Goal: Transaction & Acquisition: Purchase product/service

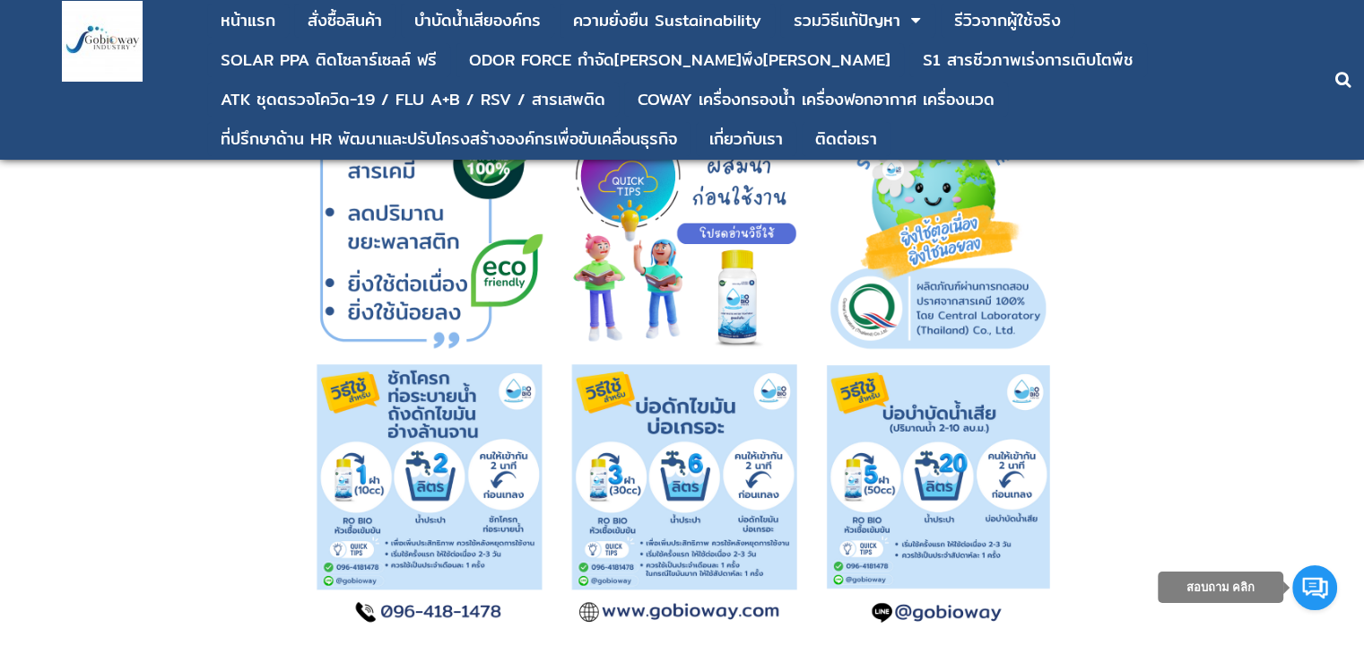
scroll to position [8789, 0]
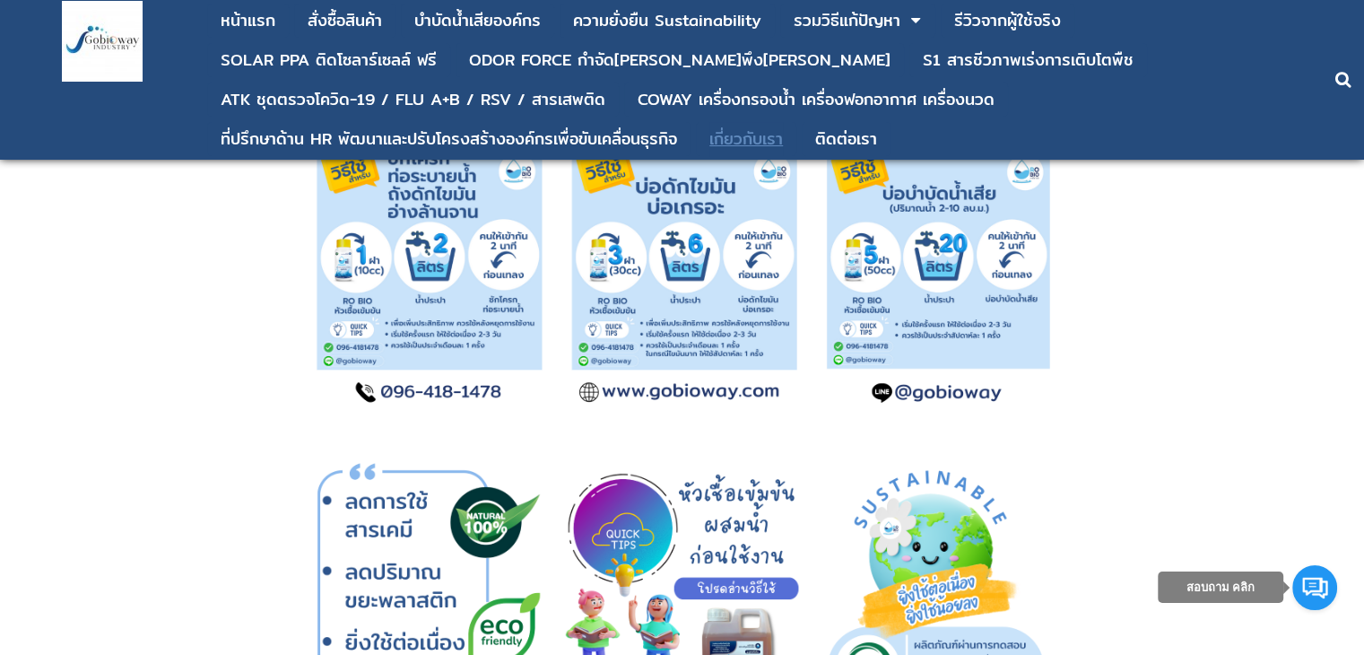
click at [769, 145] on div "เกี่ยวกับเรา" at bounding box center [746, 139] width 74 height 16
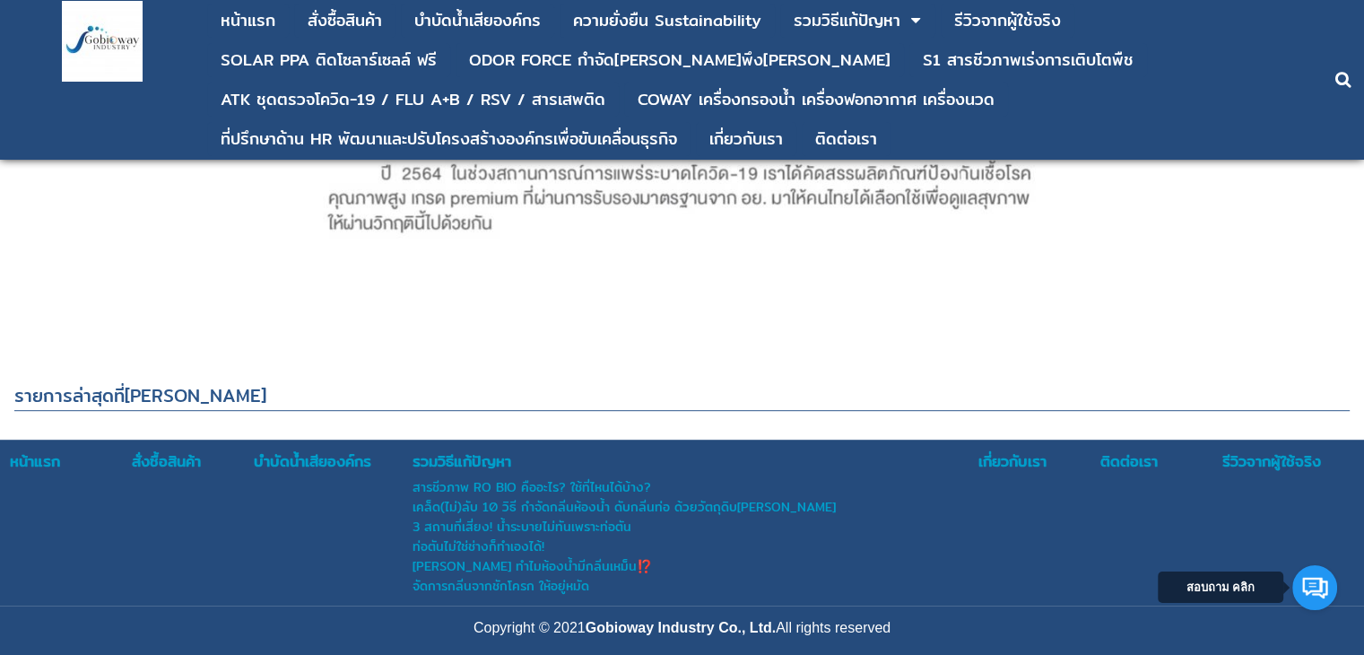
scroll to position [893, 0]
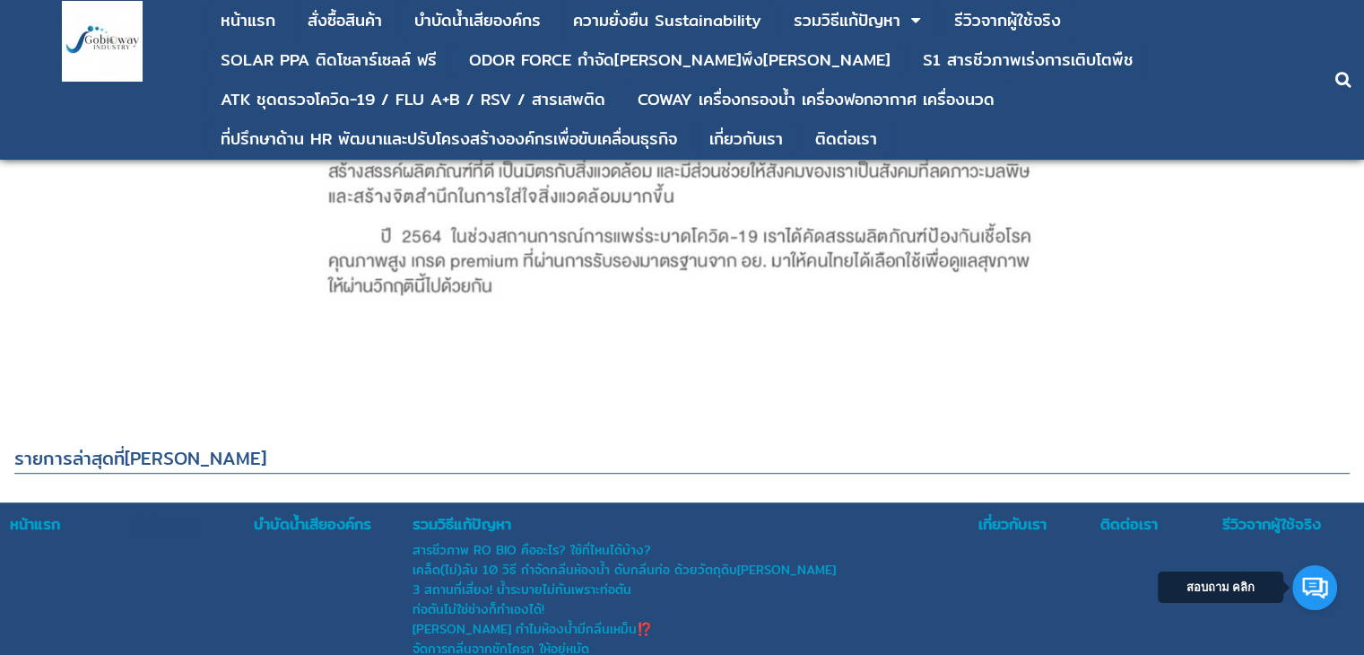
click at [158, 522] on div "สั่งซื้อสินค้า" at bounding box center [192, 523] width 120 height 23
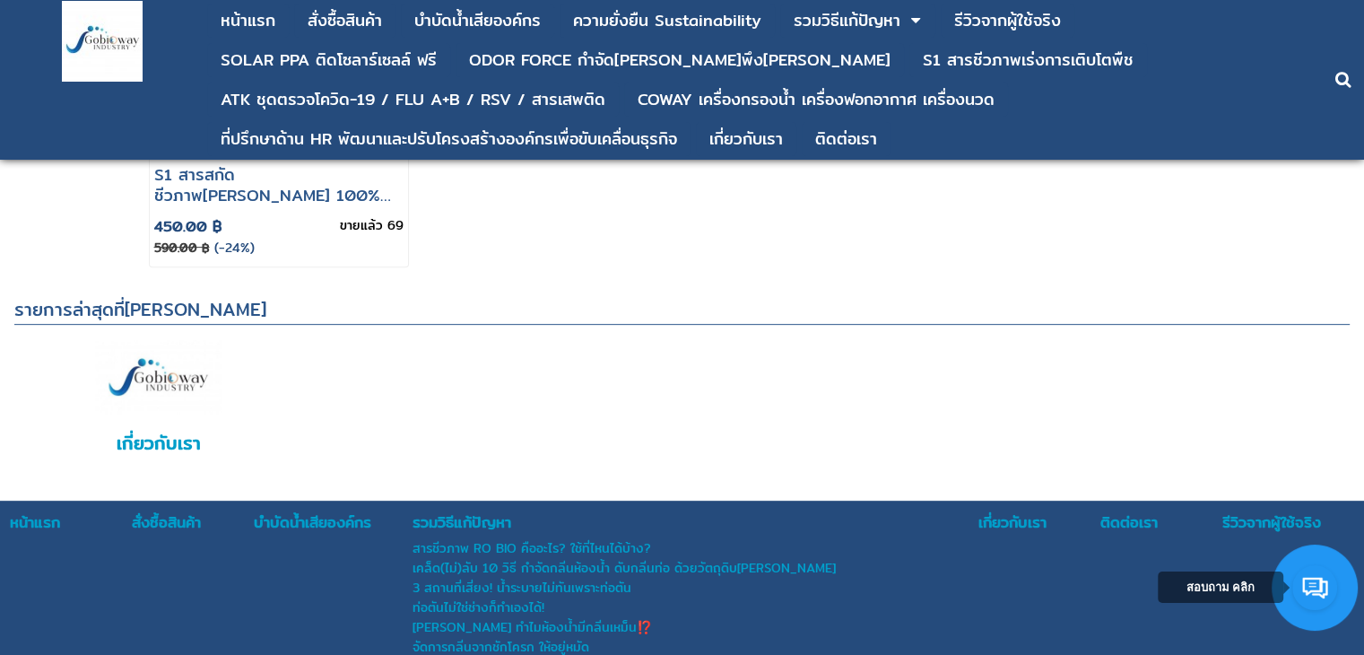
scroll to position [692, 0]
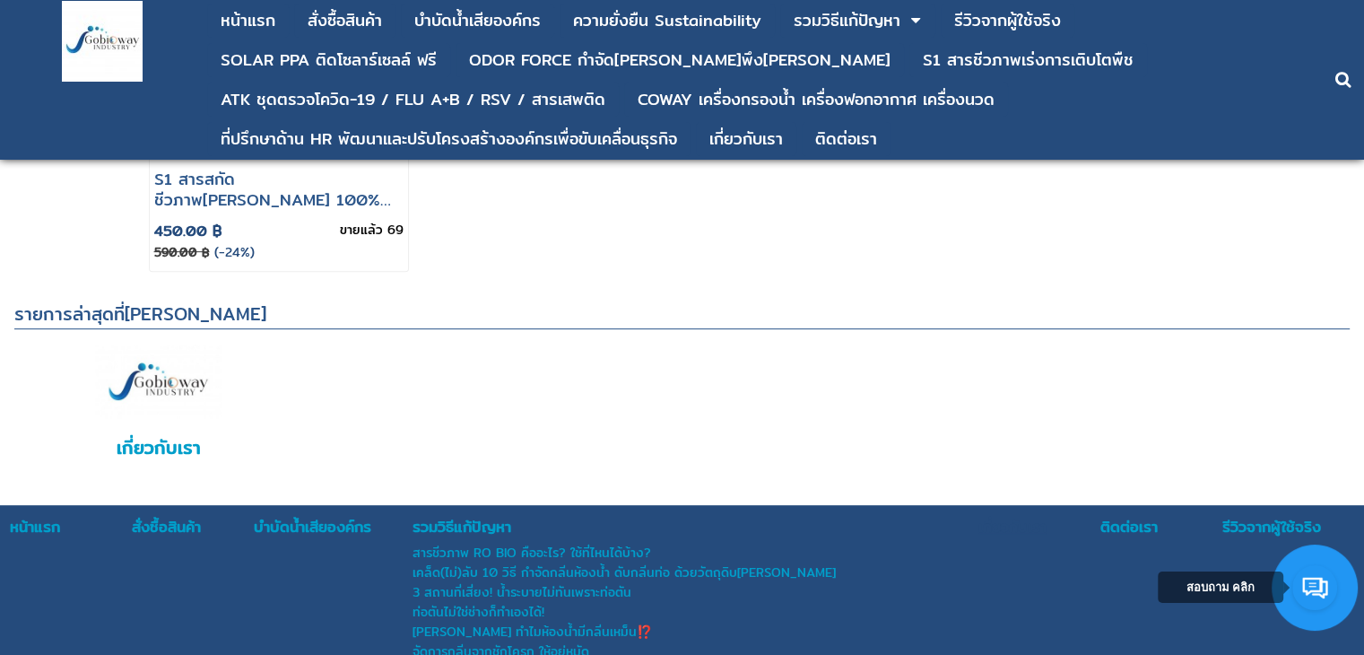
click at [996, 525] on div "เกี่ยวกับเรา" at bounding box center [1038, 526] width 120 height 23
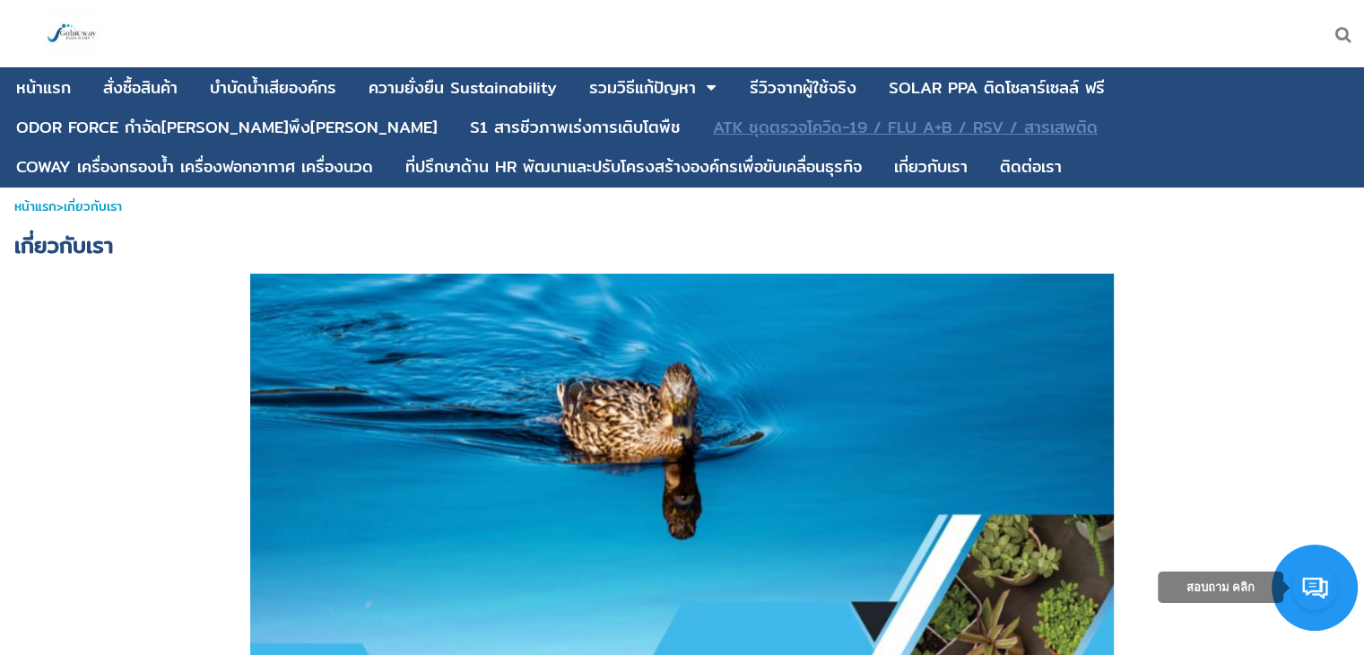
click at [863, 130] on div "ATK ชุดตรวจโควิด-19 / FLU A+B / RSV / สารเสพติด" at bounding box center [905, 127] width 385 height 16
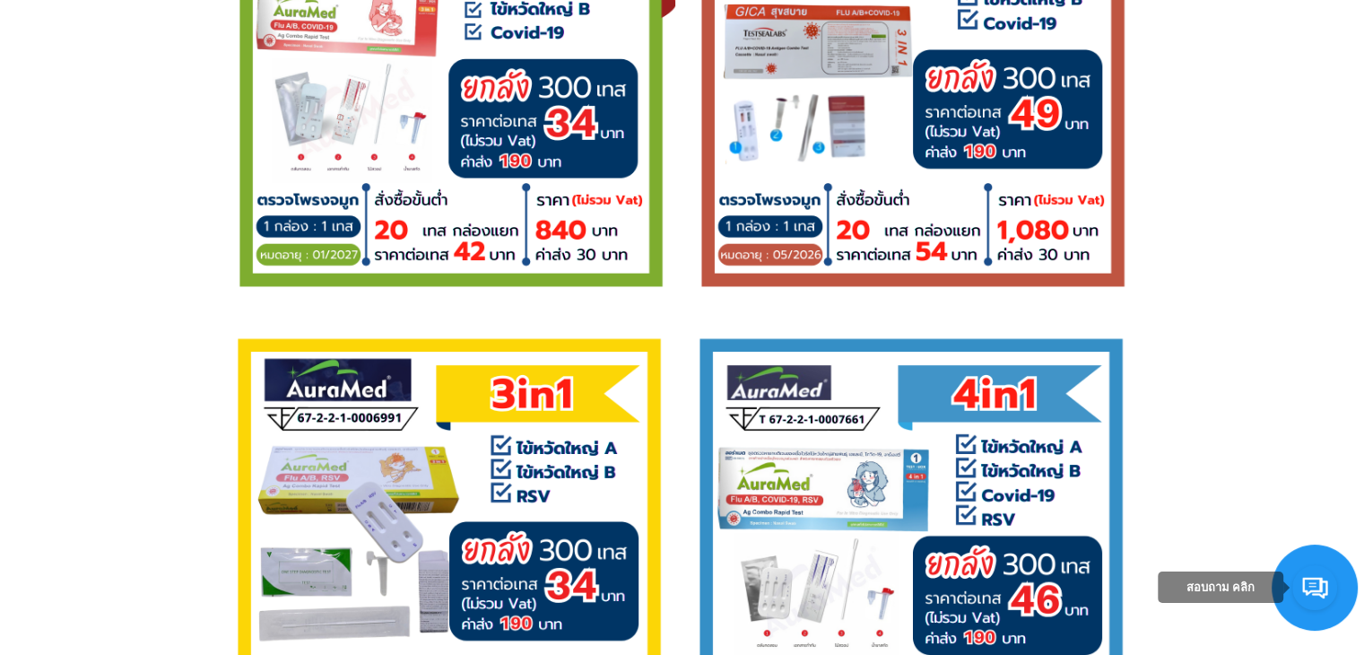
scroll to position [3229, 0]
